Goal: Communication & Community: Answer question/provide support

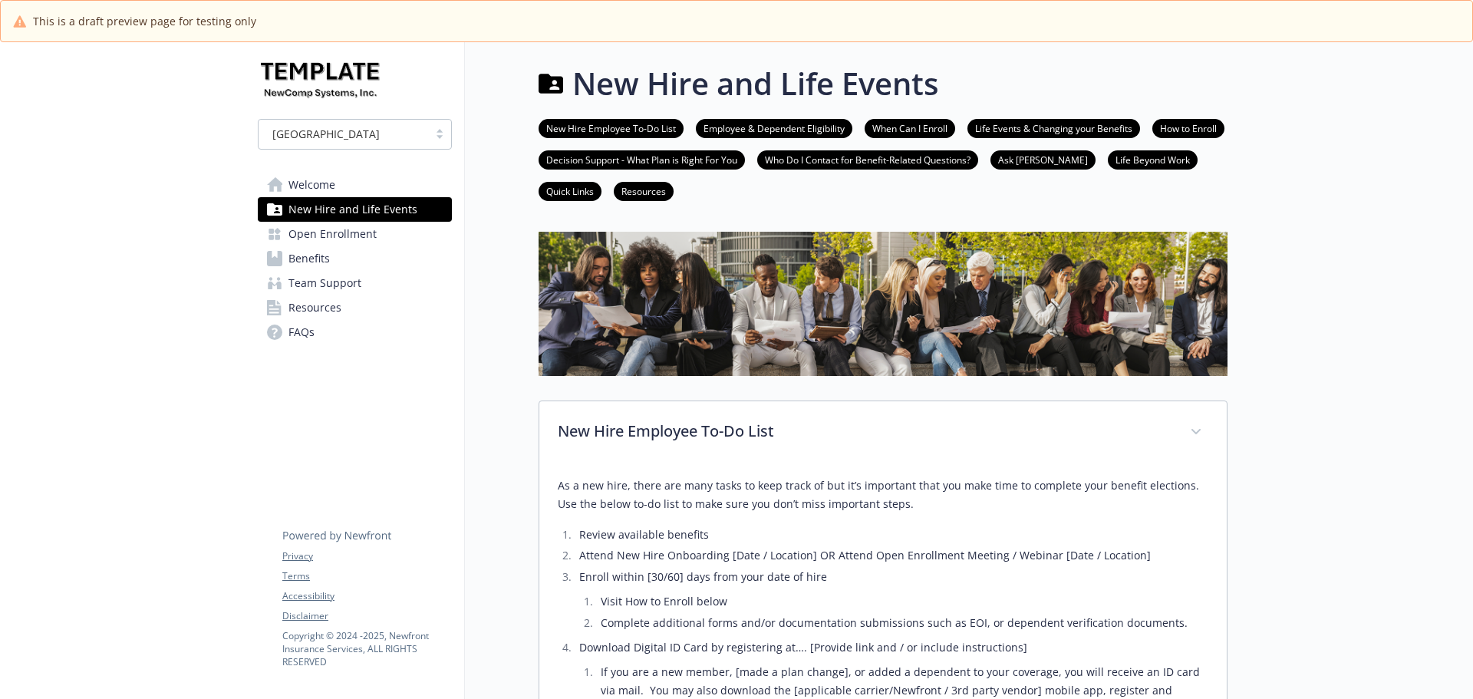
scroll to position [1994, 0]
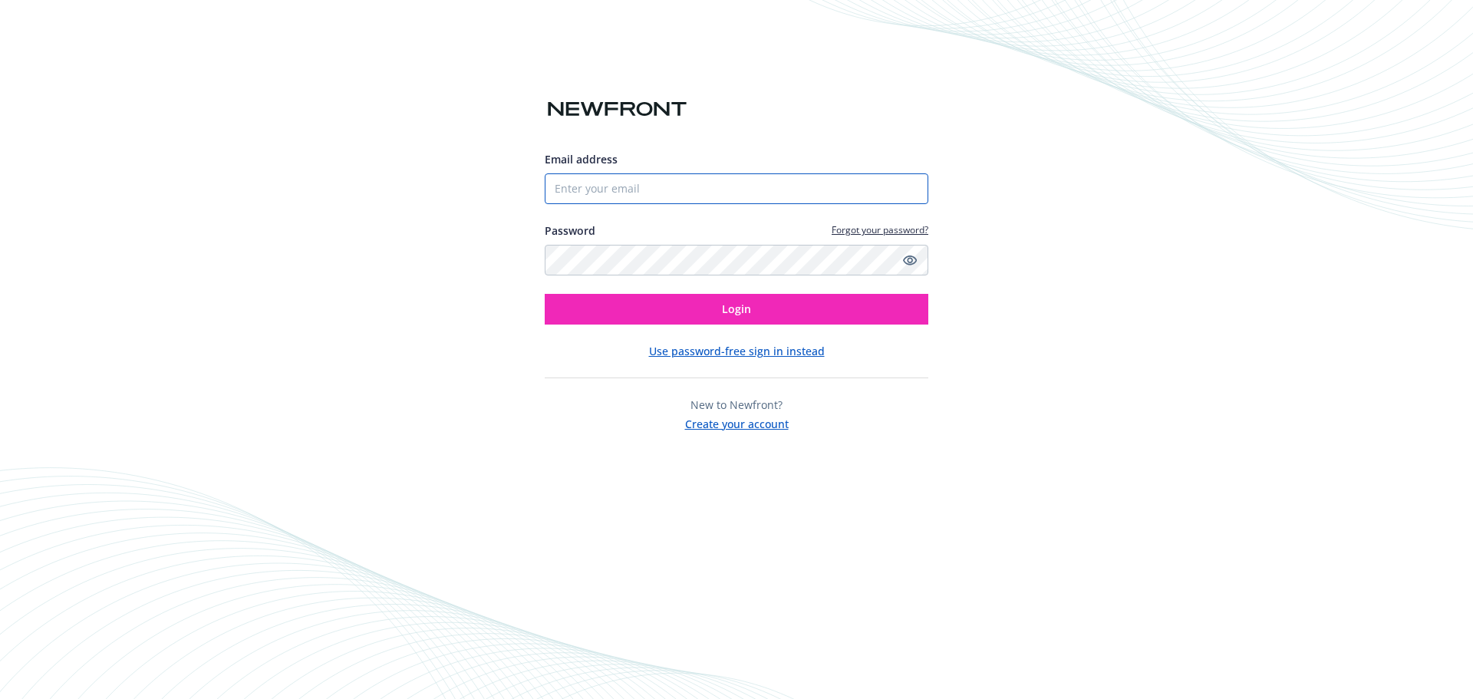
click at [593, 179] on input "Email address" at bounding box center [736, 188] width 383 height 31
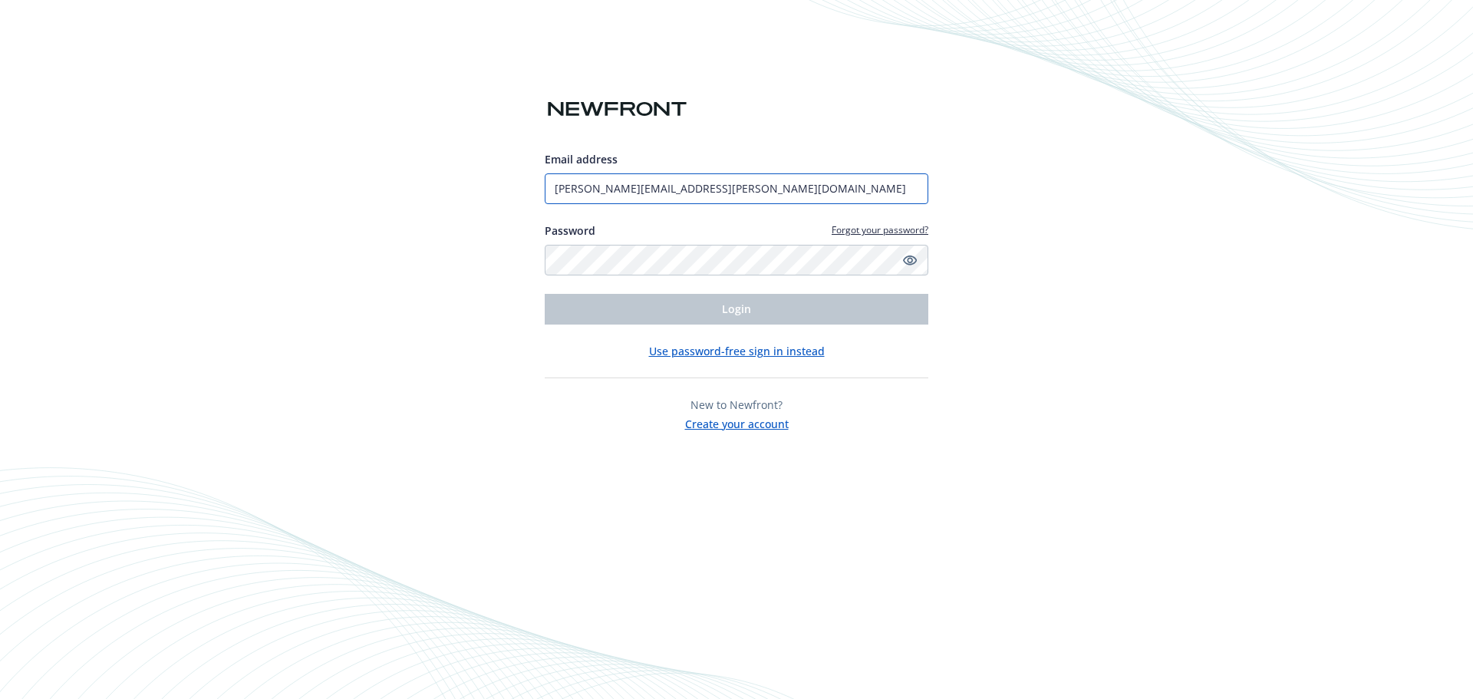
type input "amanda.martinez@newfront.com"
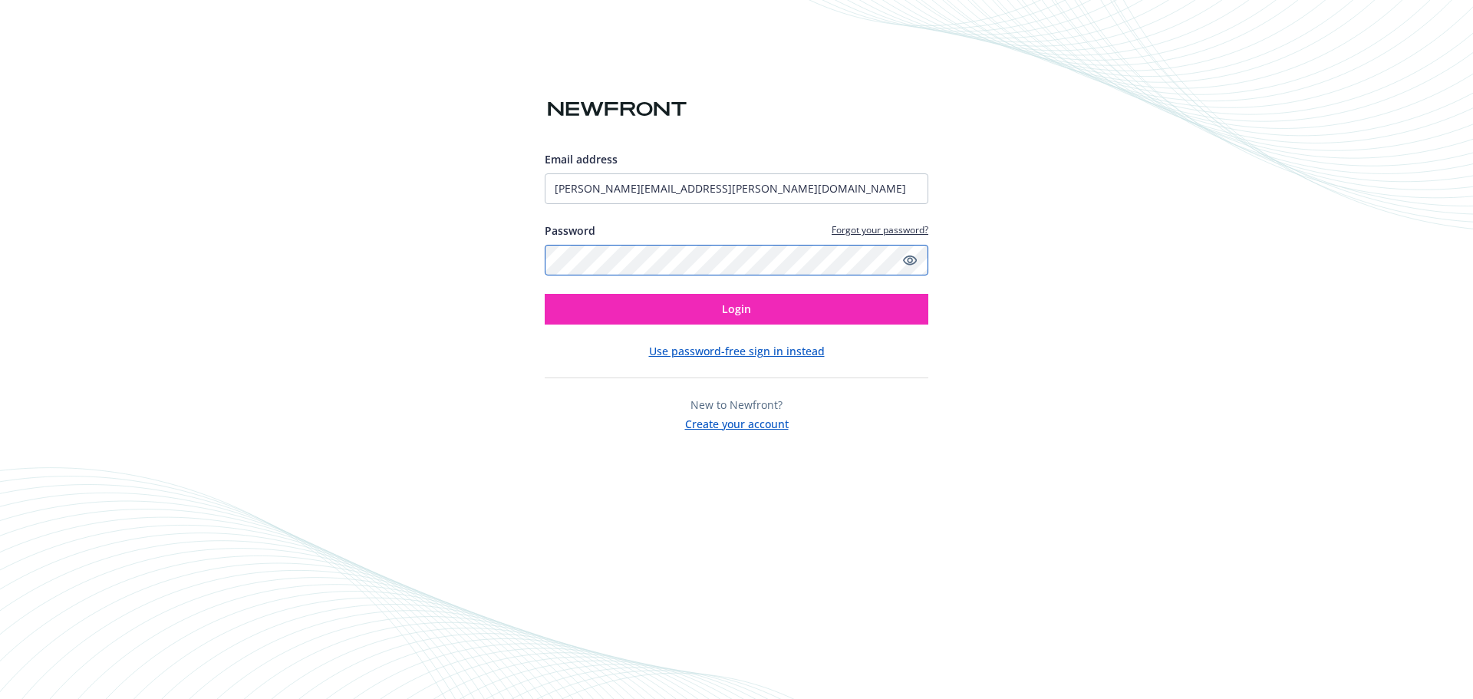
click at [545, 294] on button "Login" at bounding box center [736, 309] width 383 height 31
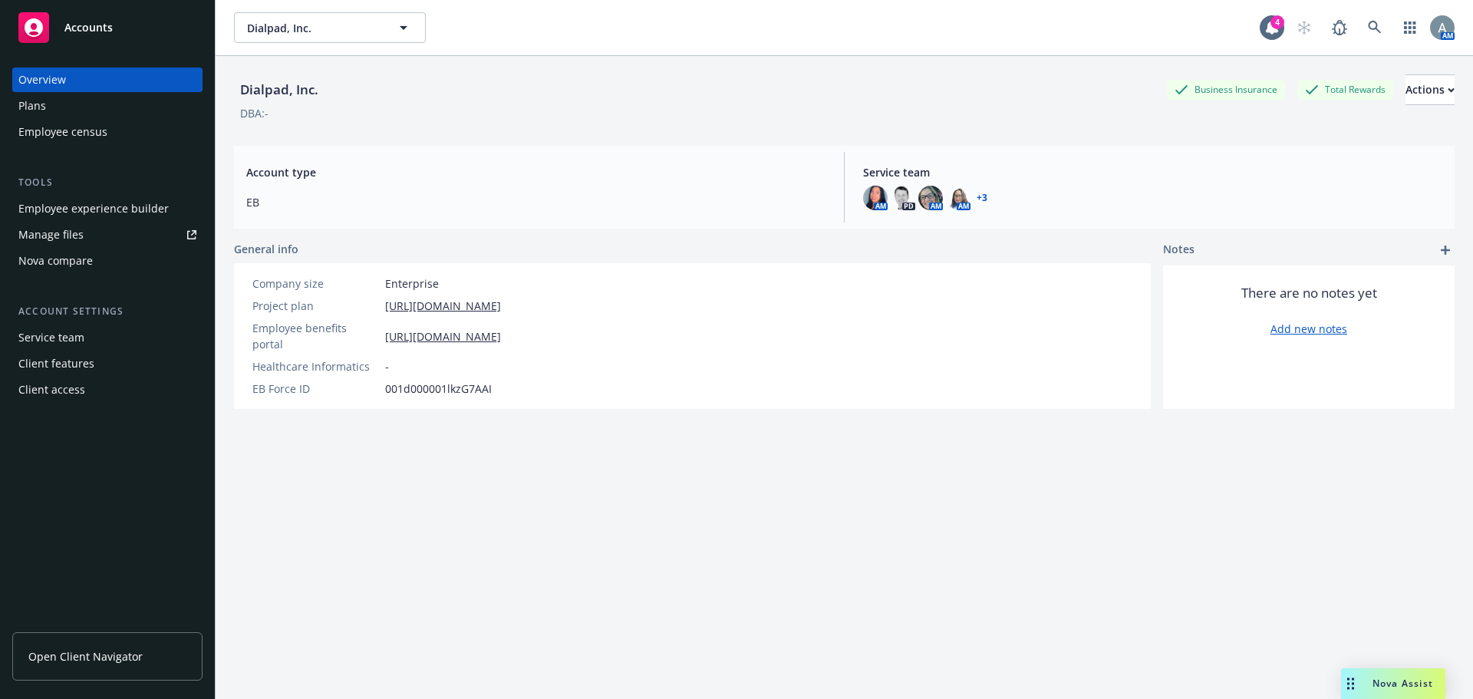
click at [135, 660] on span "Open Client Navigator" at bounding box center [85, 656] width 114 height 16
click at [1376, 685] on span "Nova Assist" at bounding box center [1402, 682] width 61 height 13
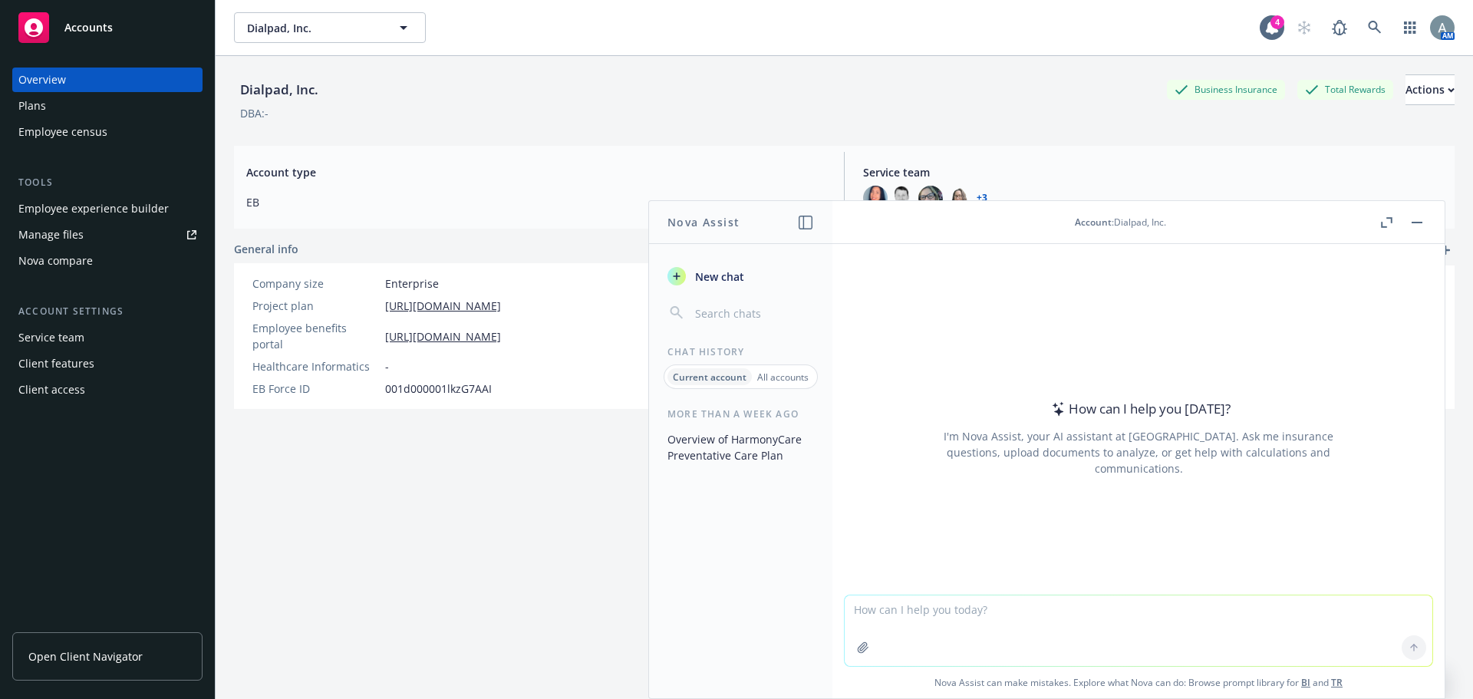
click at [907, 620] on textarea at bounding box center [1138, 630] width 588 height 71
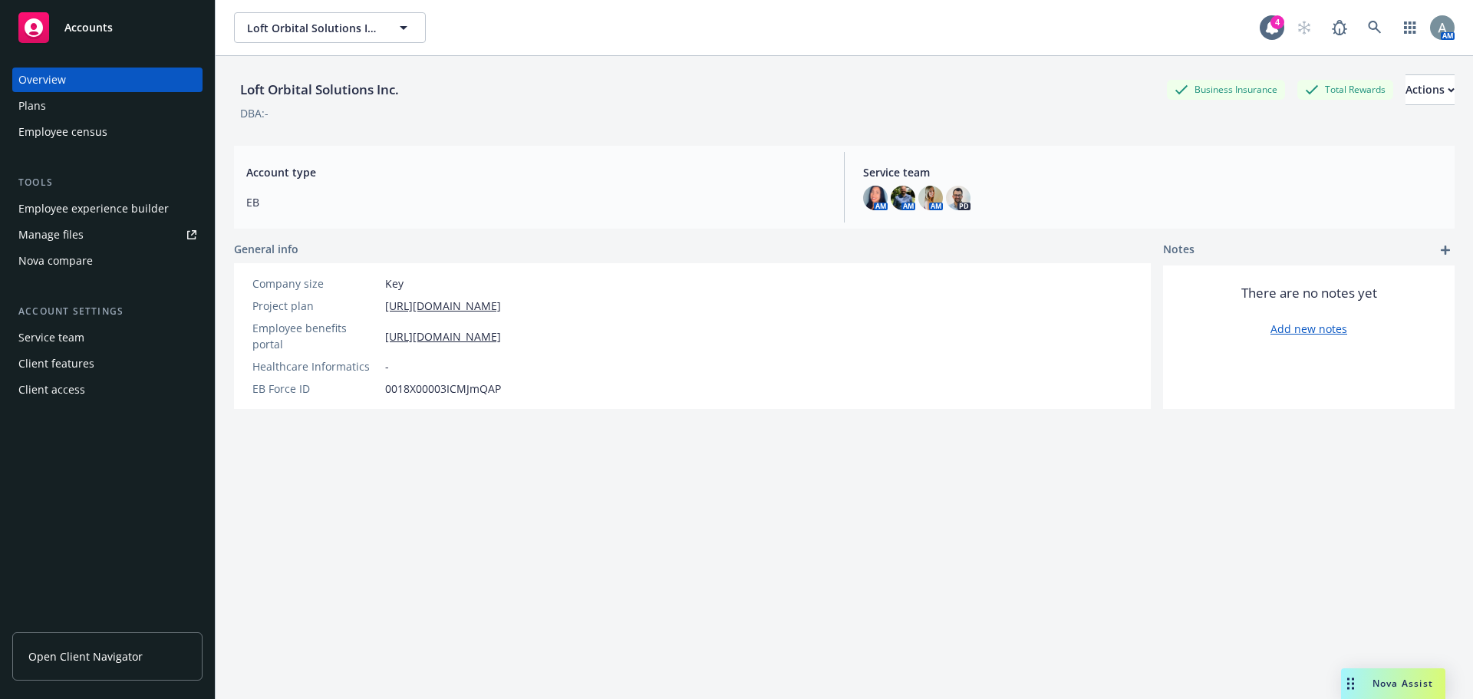
click at [1390, 687] on span "Nova Assist" at bounding box center [1402, 682] width 61 height 13
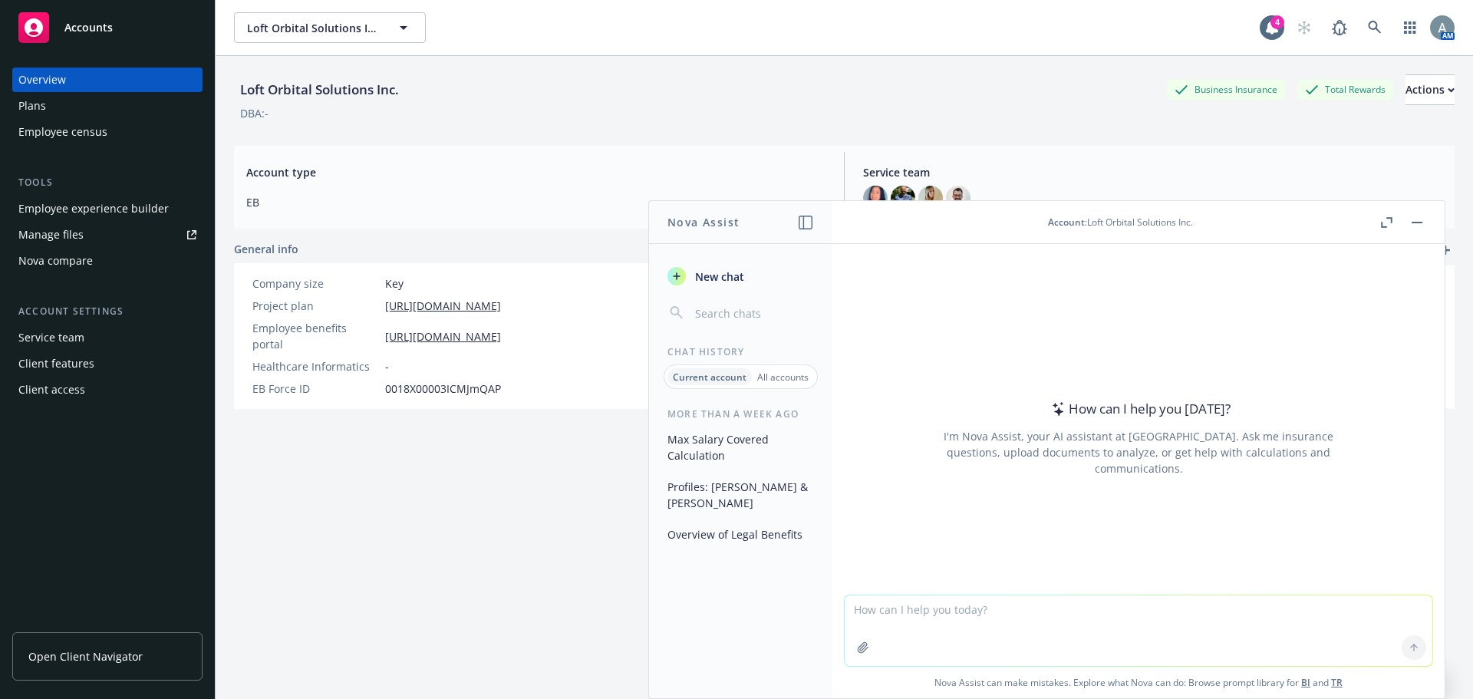
click at [921, 623] on textarea at bounding box center [1138, 630] width 588 height 71
type textarea "h"
click at [947, 608] on textarea "can you reword this to present to executive team for a benefit plan renewal rec…" at bounding box center [1138, 630] width 588 height 72
click at [1382, 609] on textarea "can you reword the following to present to executive team for a benefit plan re…" at bounding box center [1138, 630] width 588 height 72
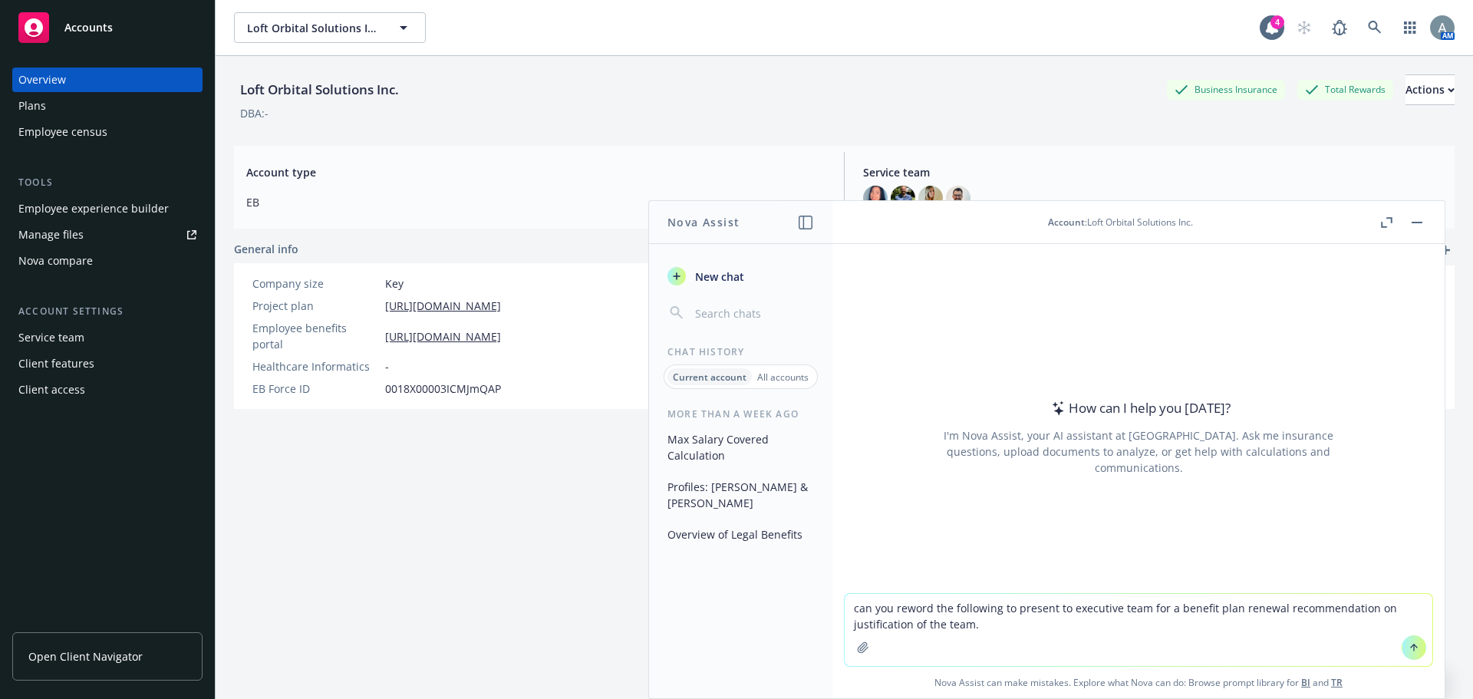
type textarea "can you reword the following to present to executive team for a benefit plan re…"
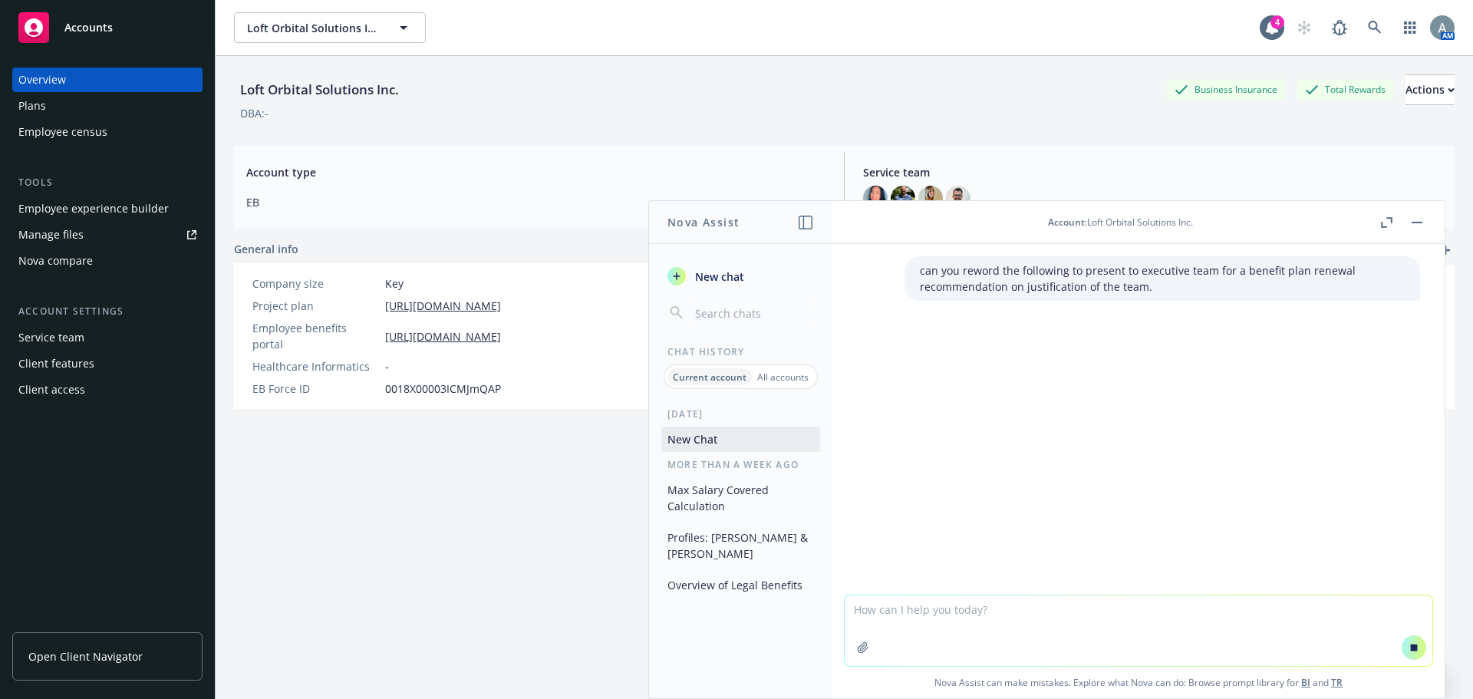
click at [884, 624] on textarea at bounding box center [1138, 630] width 588 height 71
click at [886, 607] on textarea at bounding box center [1138, 630] width 588 height 71
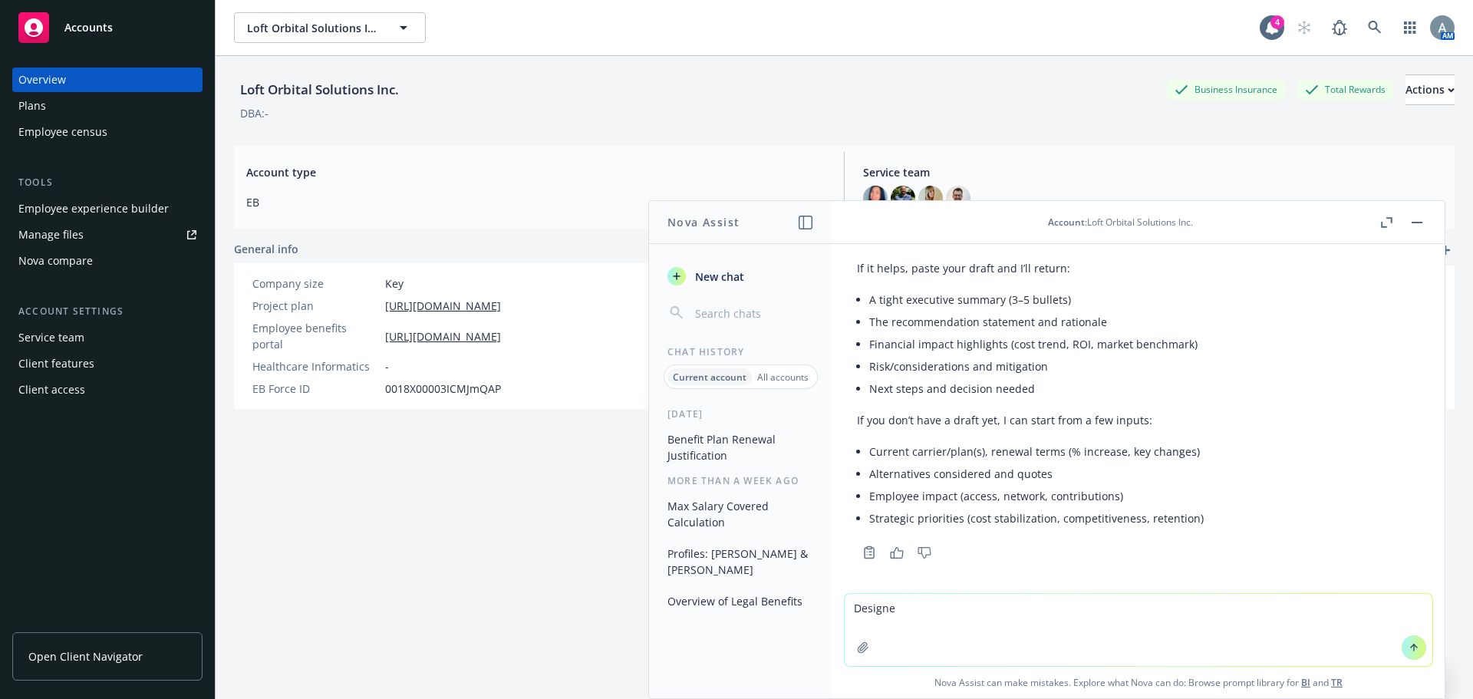
scroll to position [268, 0]
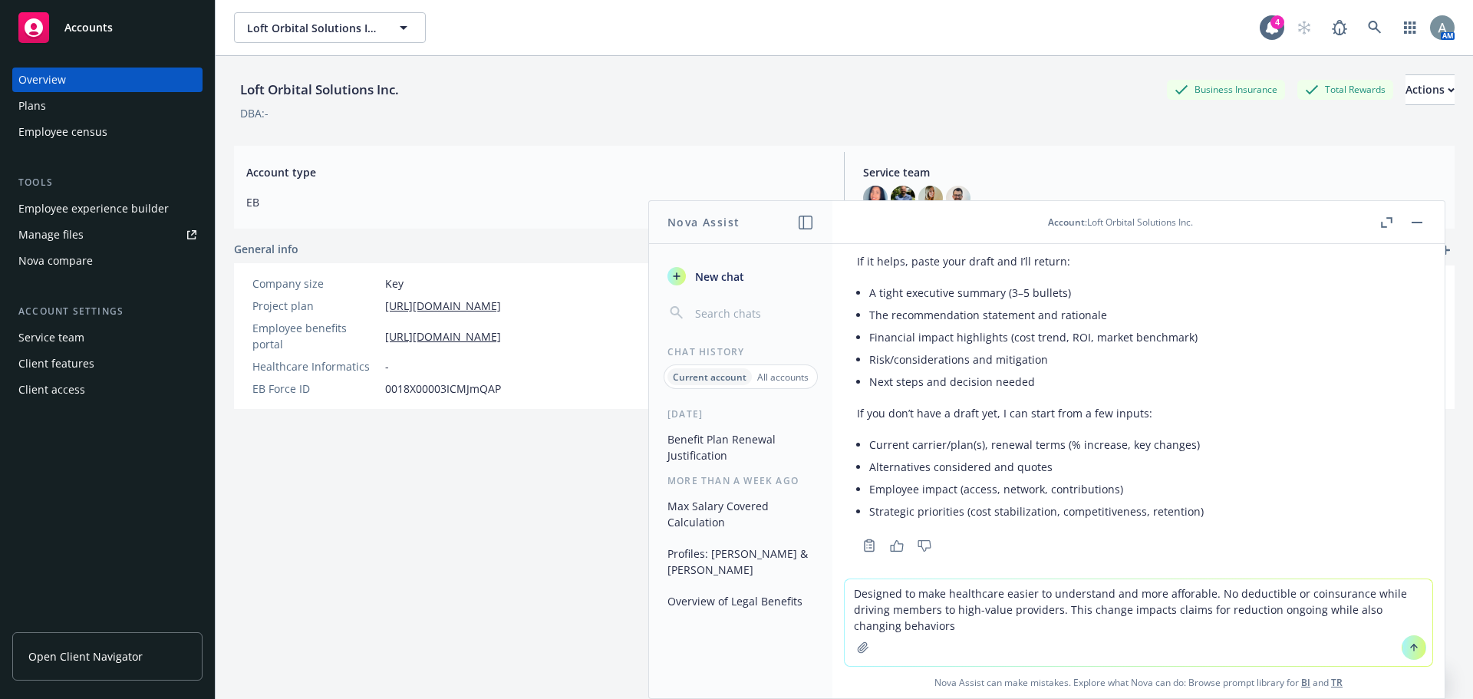
type textarea "Designed to make healthcare easier to understand and more afforable. No deducti…"
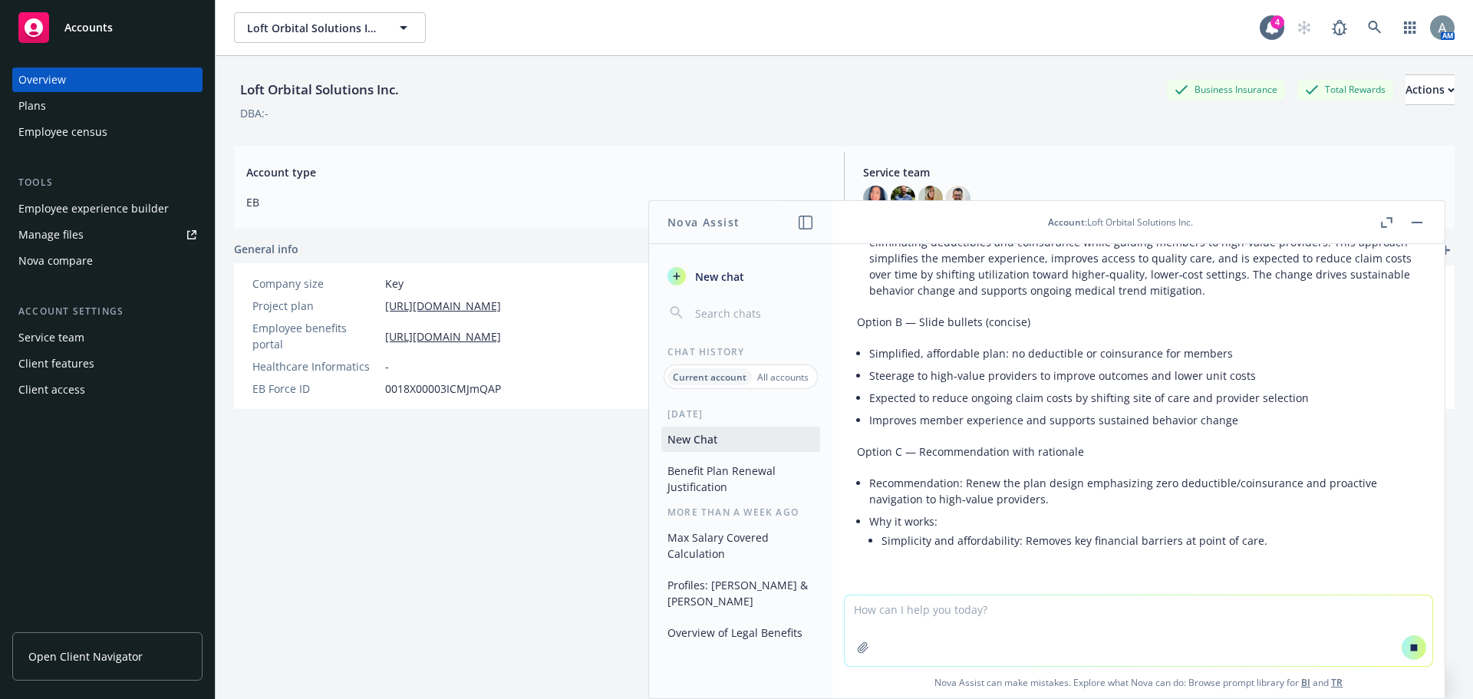
scroll to position [746, 0]
click at [1009, 637] on textarea at bounding box center [1138, 630] width 588 height 71
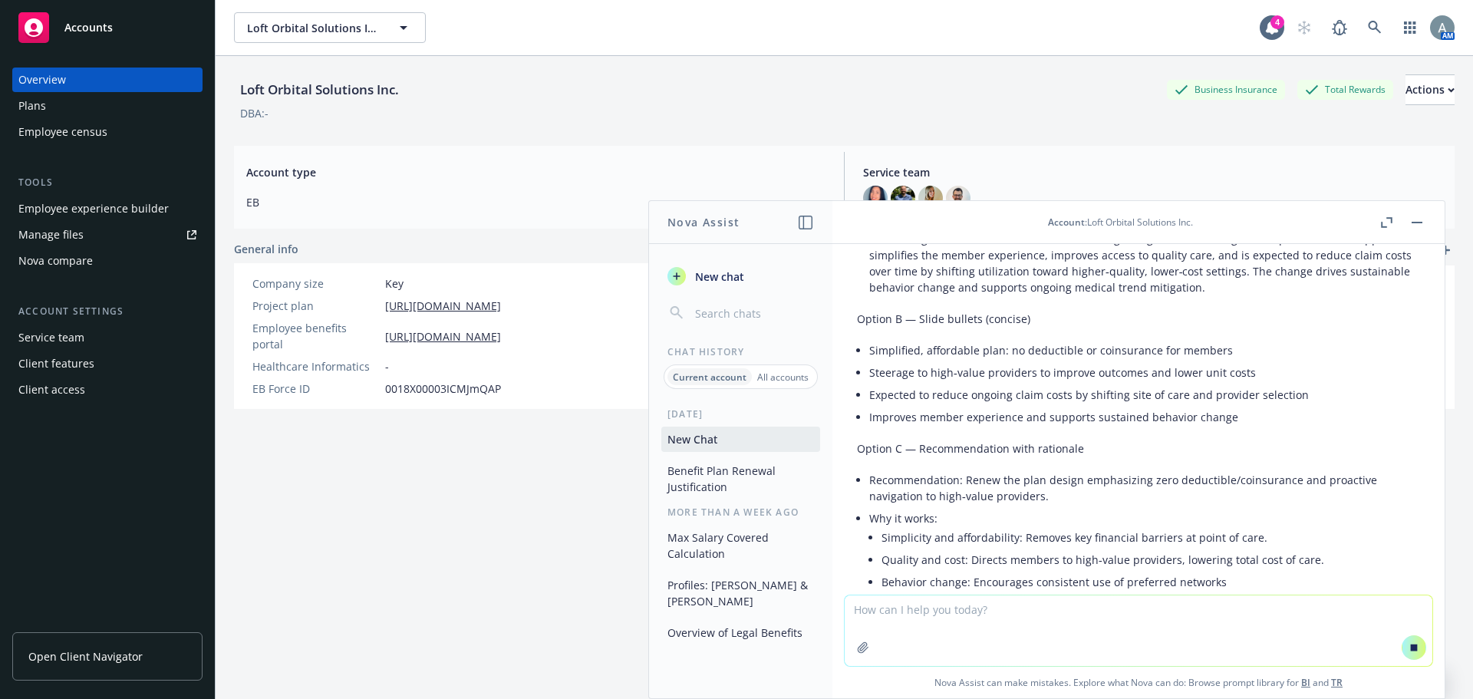
click at [993, 611] on textarea at bounding box center [1138, 630] width 588 height 71
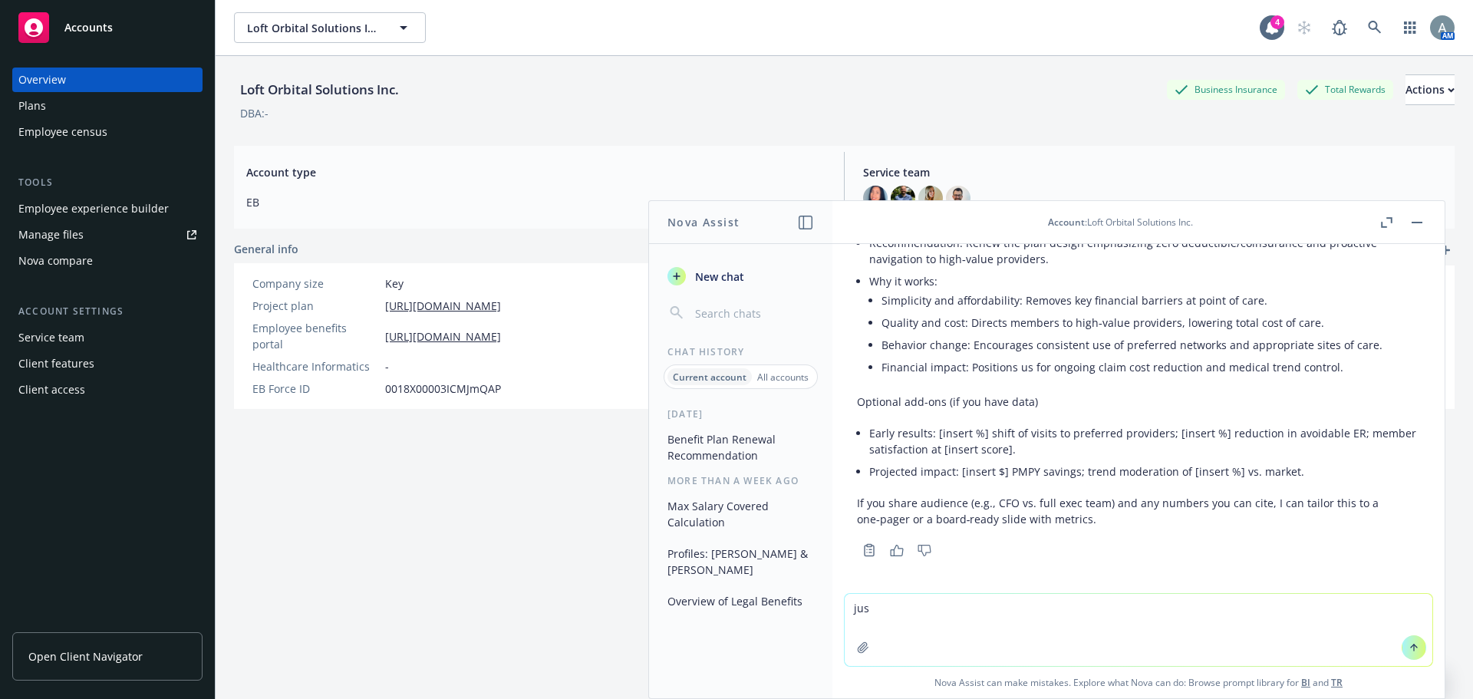
scroll to position [1015, 0]
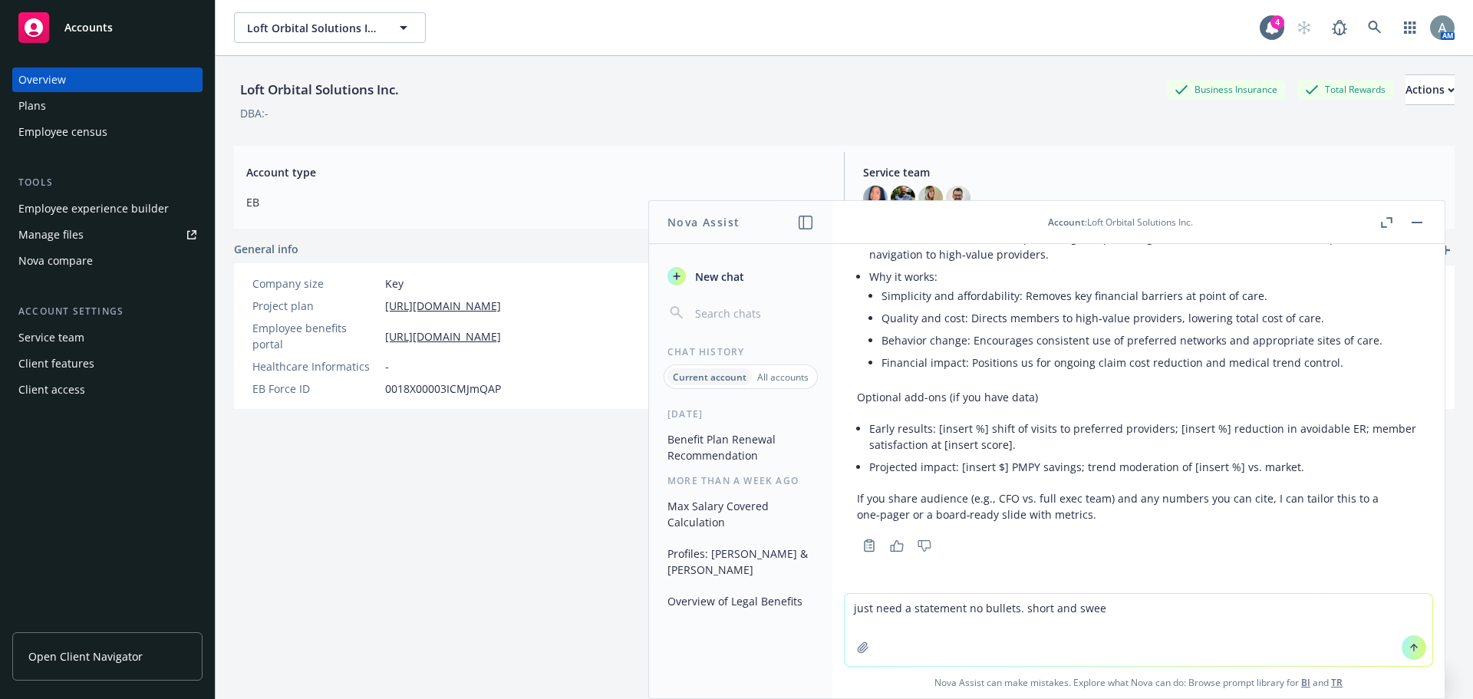
type textarea "just need a statement no bullets. short and sweet"
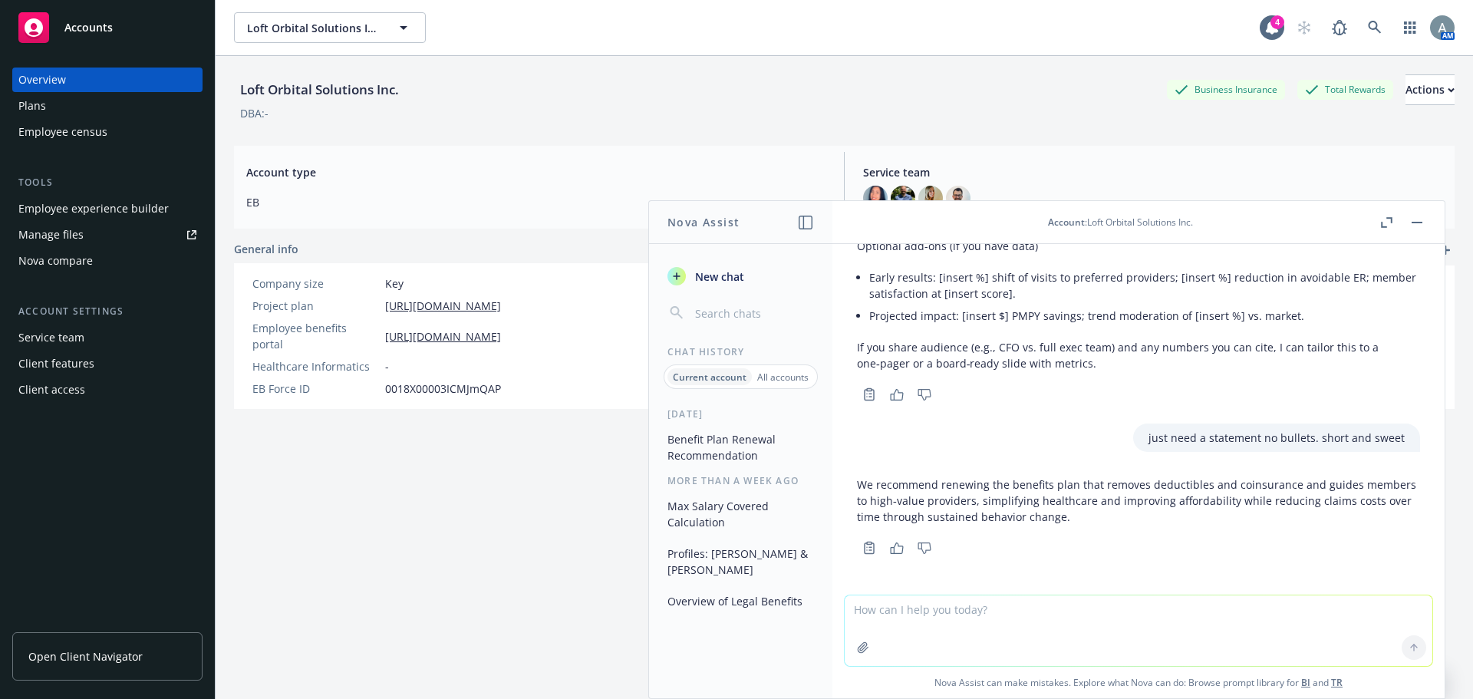
scroll to position [1167, 0]
click at [952, 613] on textarea at bounding box center [1138, 630] width 588 height 71
type textarea "take out the recommendation and really just need a highlevel statement"
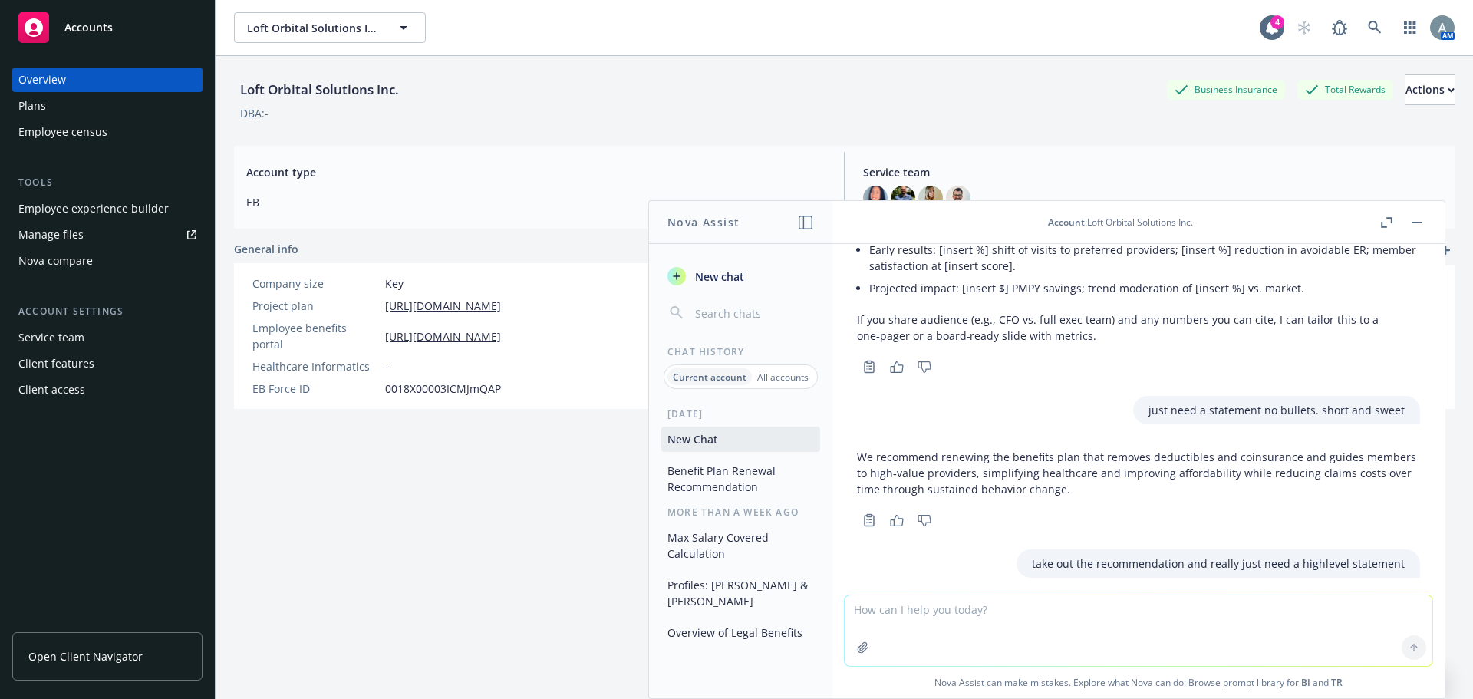
scroll to position [1304, 0]
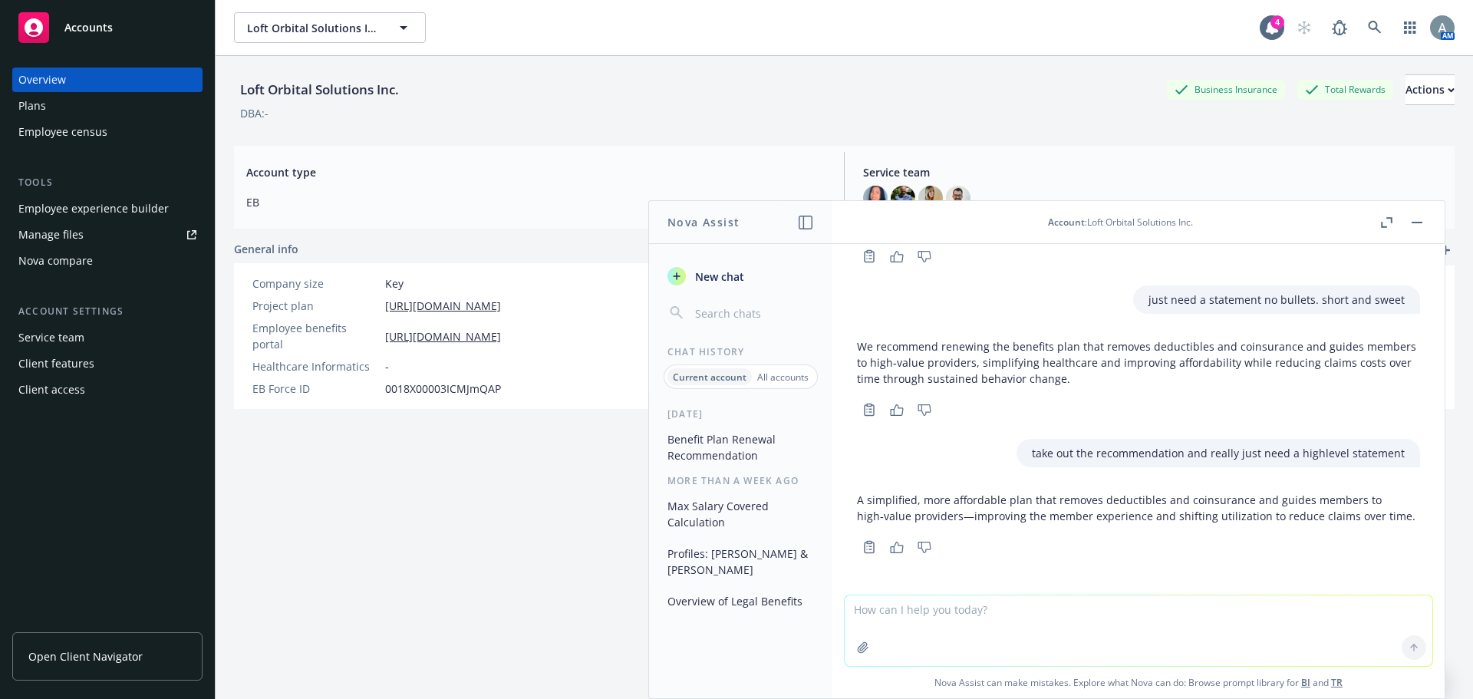
click at [1403, 515] on div "A simplified, more affordable plan that removes deductibles and coinsurance and…" at bounding box center [1138, 521] width 588 height 72
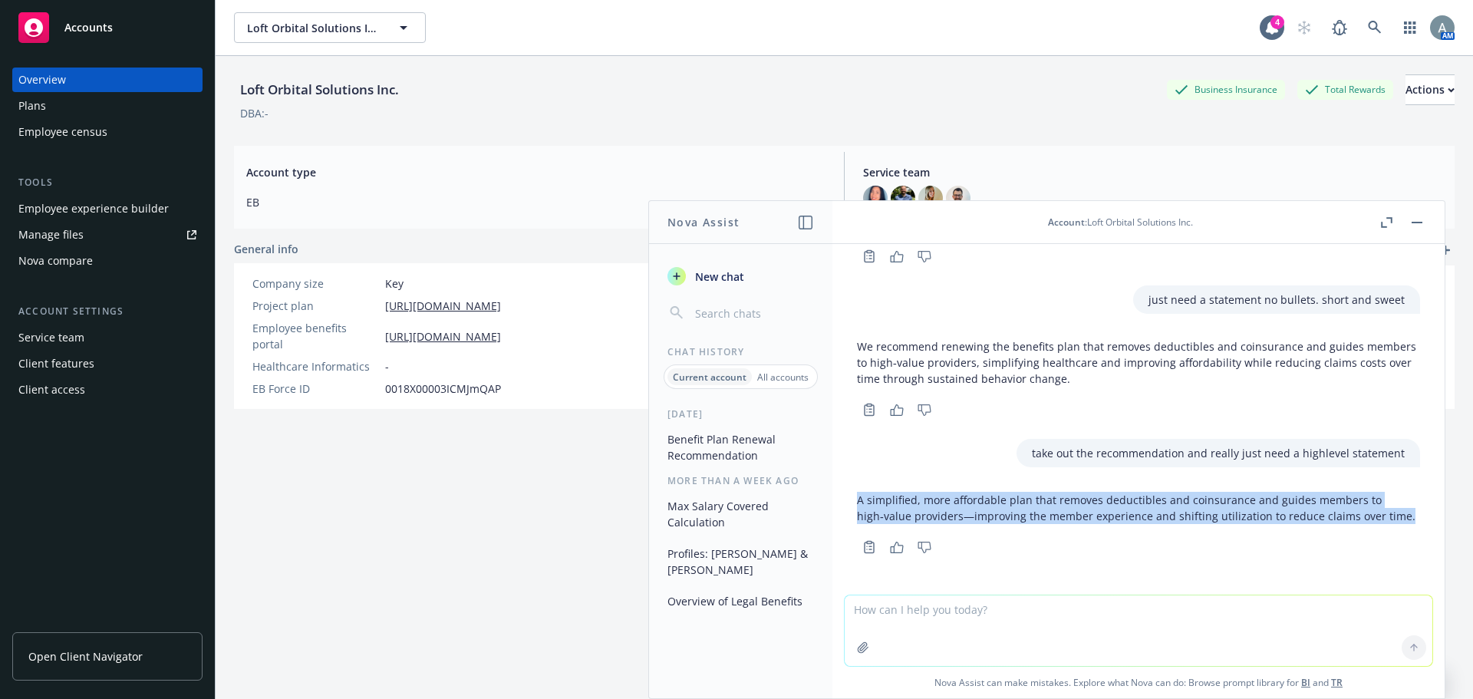
drag, startPoint x: 1403, startPoint y: 515, endPoint x: 848, endPoint y: 501, distance: 555.5
click at [848, 501] on div "A simplified, more affordable plan that removes deductibles and coinsurance and…" at bounding box center [1138, 521] width 588 height 72
copy p "A simplified, more affordable plan that removes deductibles and coinsurance and…"
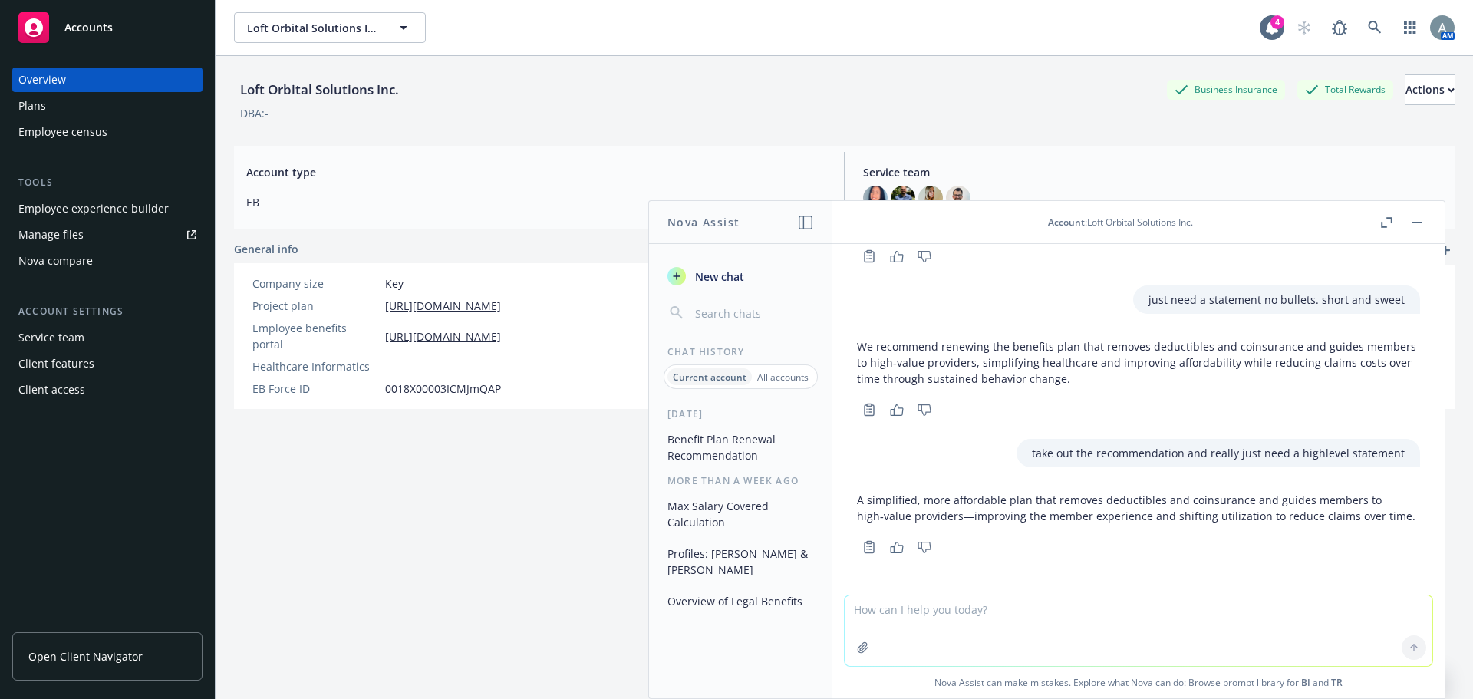
click at [946, 630] on textarea at bounding box center [1138, 630] width 588 height 71
